Goal: Find contact information: Obtain details needed to contact an individual or organization

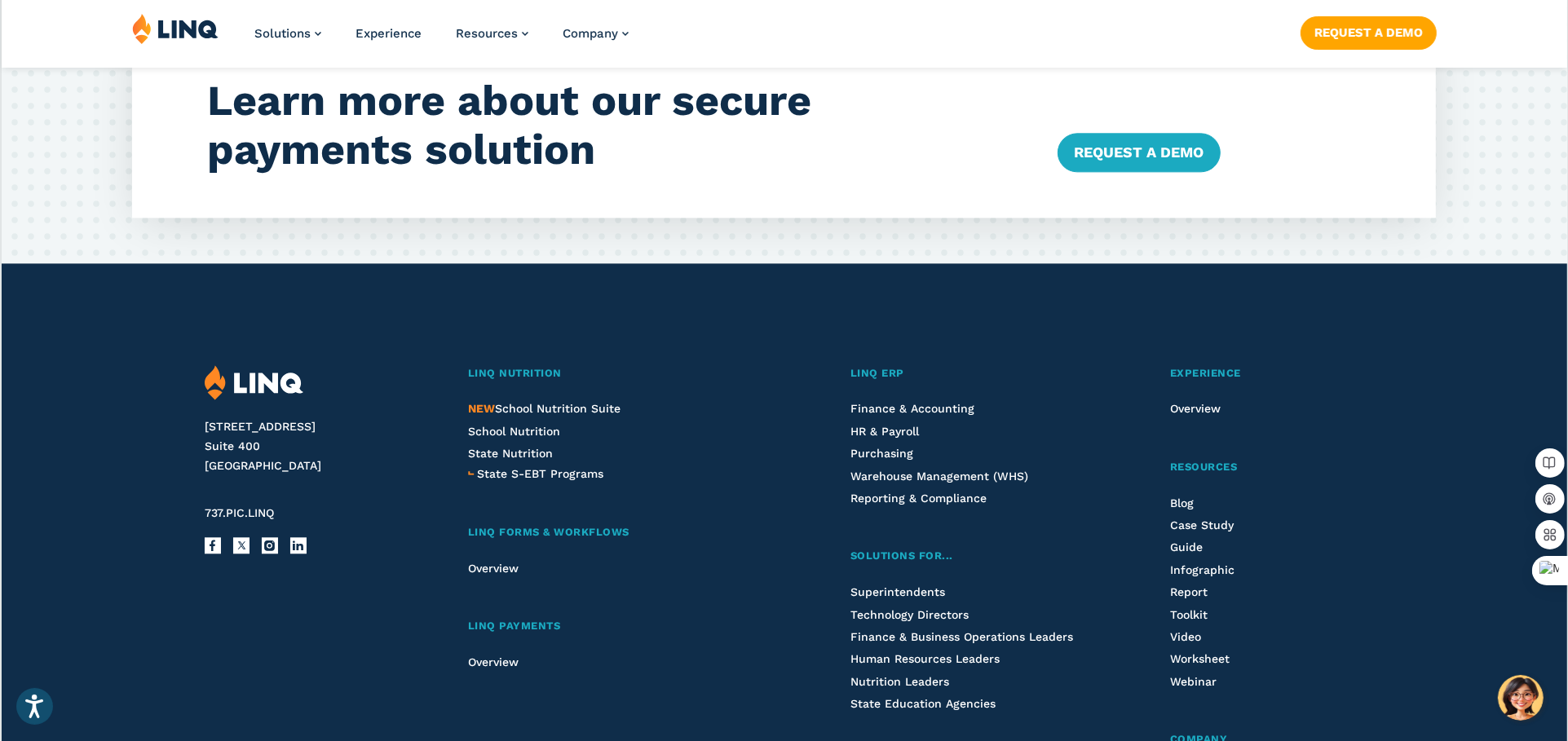
scroll to position [4439, 0]
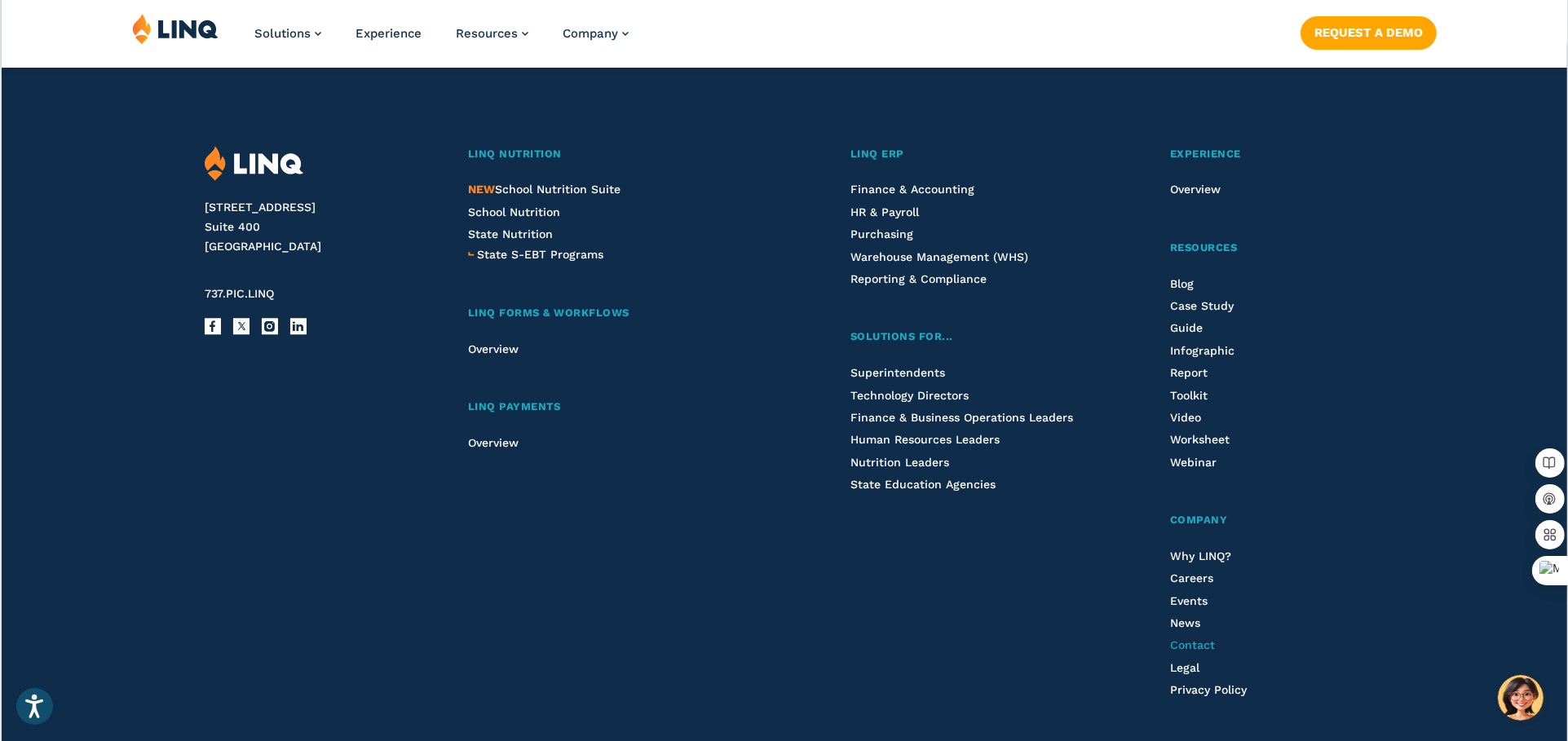
click at [1208, 642] on span "Contact" at bounding box center [1193, 645] width 45 height 13
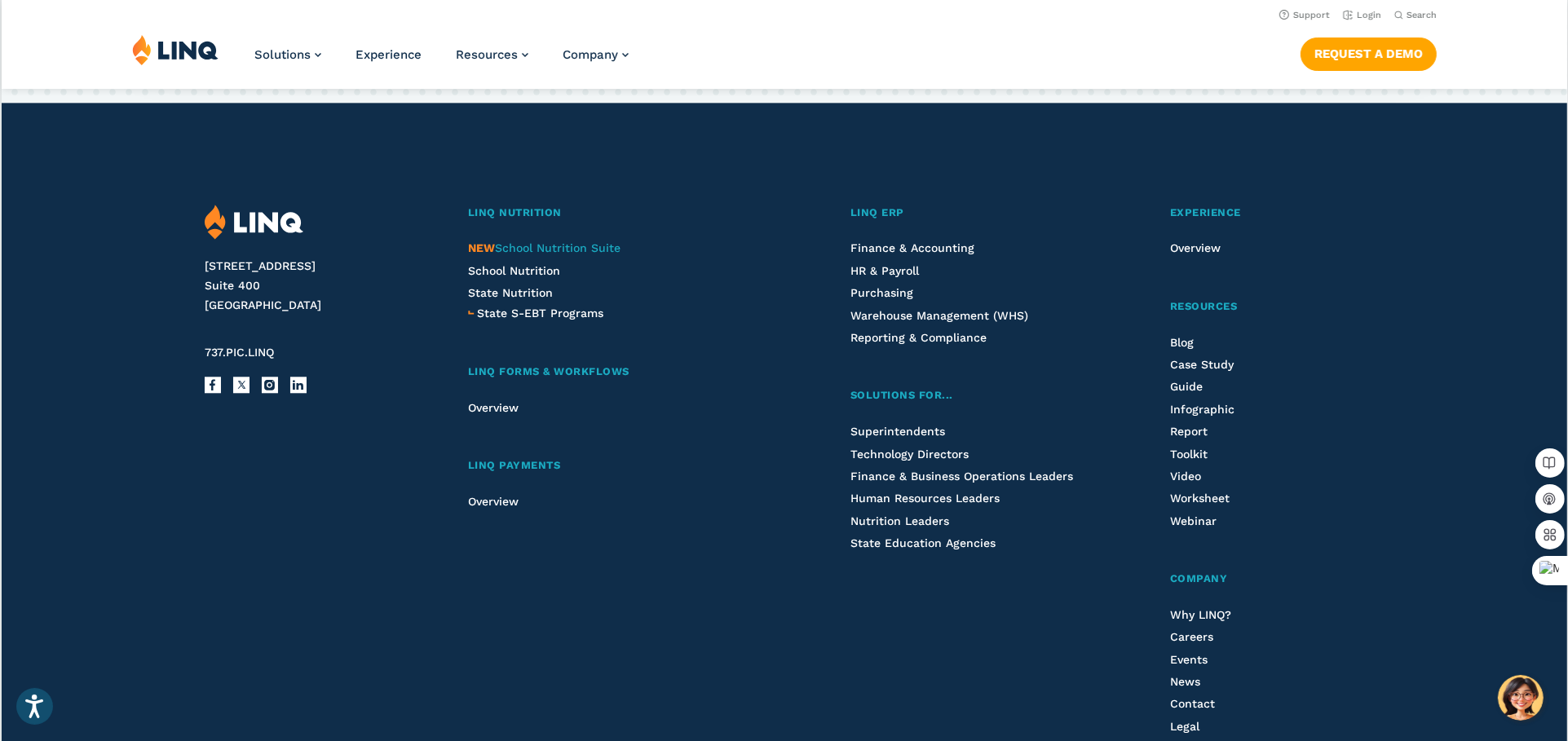
scroll to position [4349, 0]
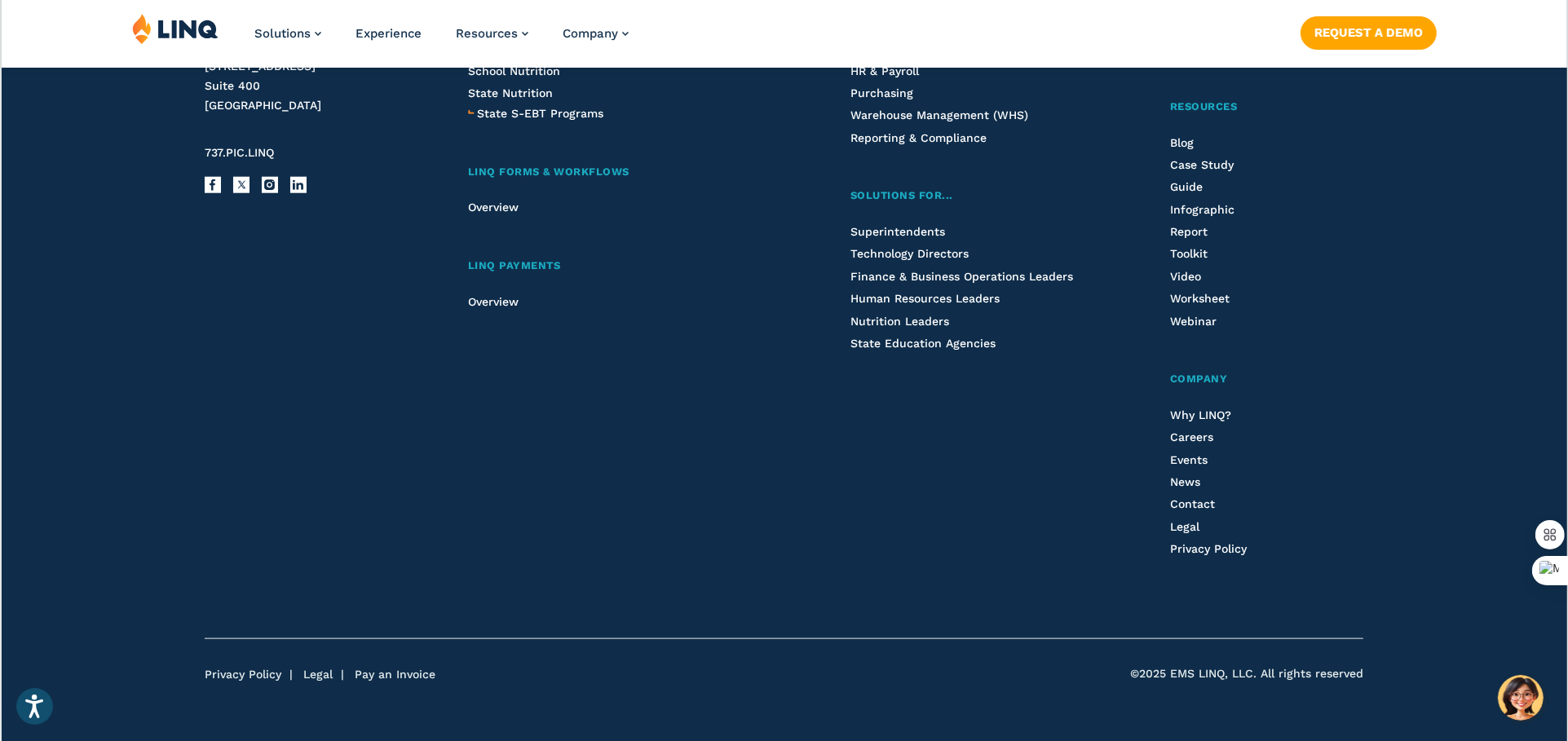
scroll to position [1888, 0]
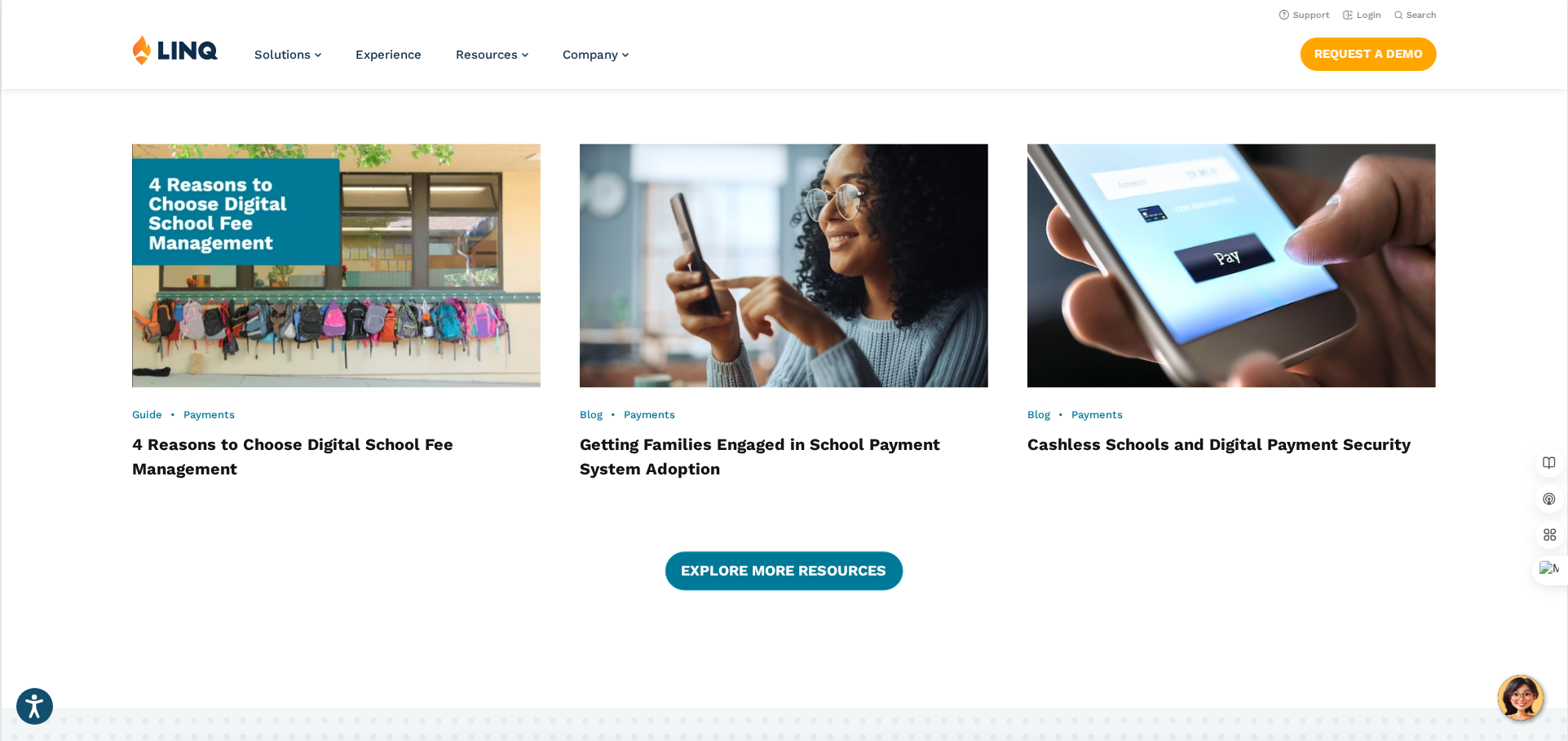
scroll to position [3352, 0]
